Goal: Task Accomplishment & Management: Manage account settings

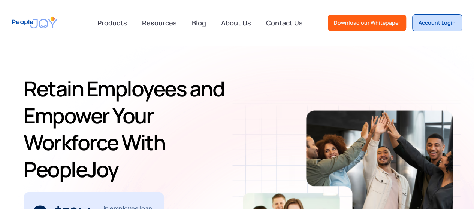
click at [443, 25] on div "Account Login" at bounding box center [436, 22] width 37 height 7
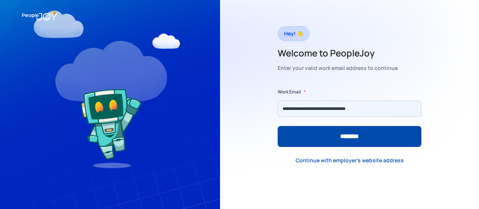
type input "**********"
click at [278, 126] on input "********" at bounding box center [350, 136] width 144 height 21
